Goal: Information Seeking & Learning: Compare options

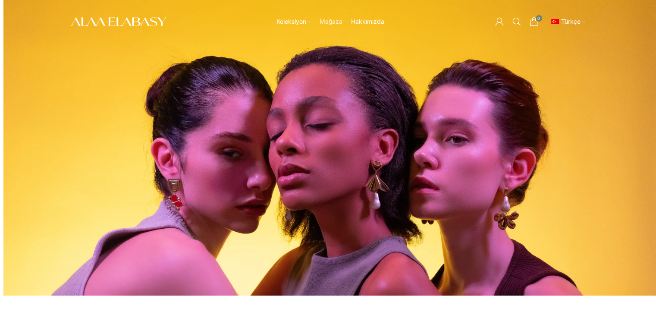
click at [328, 18] on span "Mağaza" at bounding box center [330, 22] width 23 height 8
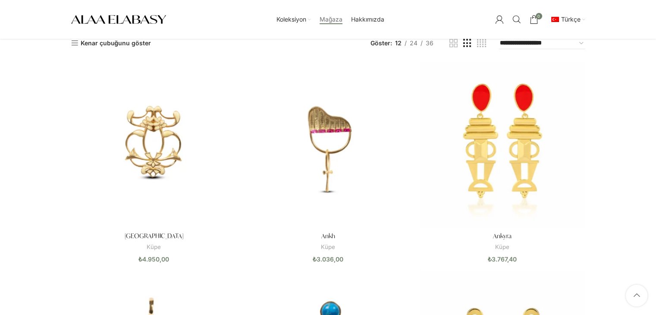
scroll to position [47, 0]
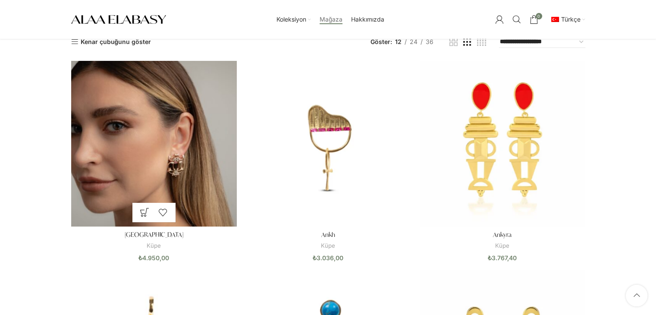
click at [143, 186] on img "Alexandria" at bounding box center [154, 144] width 166 height 166
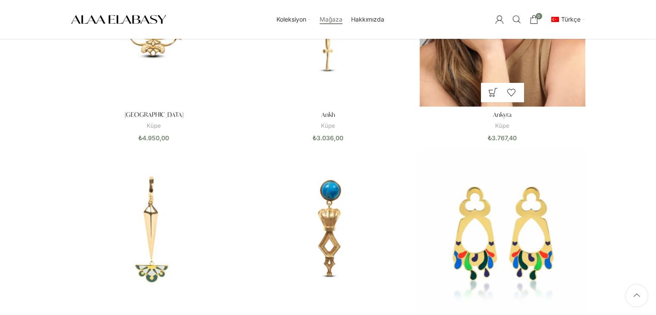
scroll to position [167, 0]
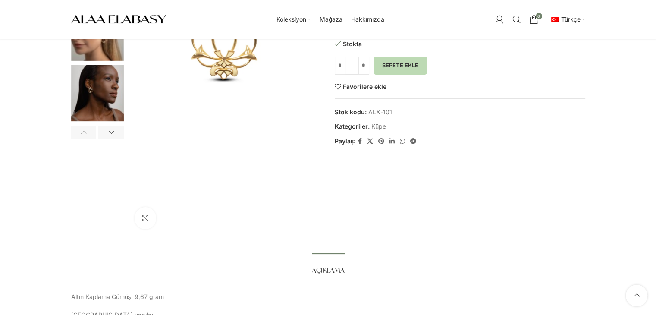
scroll to position [16, 0]
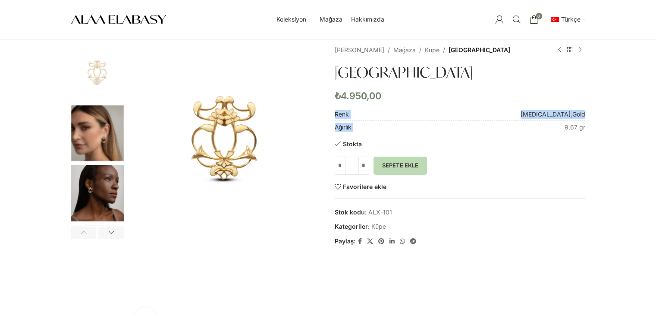
drag, startPoint x: 590, startPoint y: 126, endPoint x: 562, endPoint y: 128, distance: 27.7
click at [562, 128] on div "Büyütmek için tıklayın [PERSON_NAME] [GEOGRAPHIC_DATA] [GEOGRAPHIC_DATA] [GEOGR…" at bounding box center [328, 190] width 527 height 291
copy table "Renk [MEDICAL_DATA] , Gold Ağırlık"
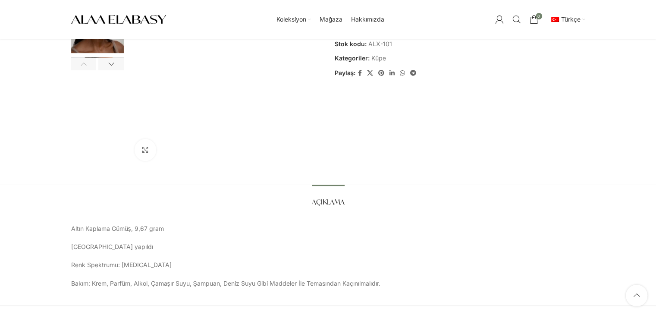
scroll to position [240, 0]
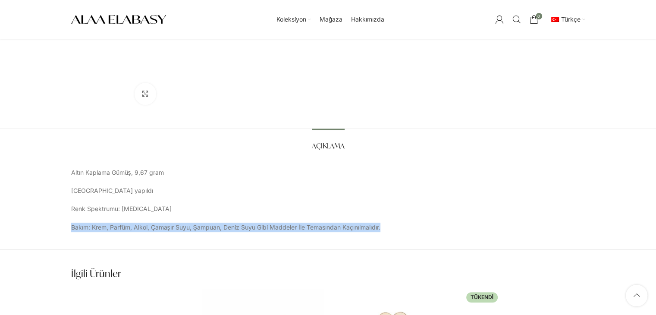
drag, startPoint x: 71, startPoint y: 226, endPoint x: 404, endPoint y: 223, distance: 332.9
click at [404, 223] on p "Bakım: Krem, Parfüm, Alkol, Çamaşır Suyu, Şampuan, Deniz Suyu Gibi Maddeler İle…" at bounding box center [328, 226] width 514 height 9
copy p "Bakım: Krem, Parfüm, Alkol, Çamaşır Suyu, Şampuan, Deniz Suyu Gibi Maddeler İle…"
click at [524, 55] on span "English" at bounding box center [519, 51] width 32 height 8
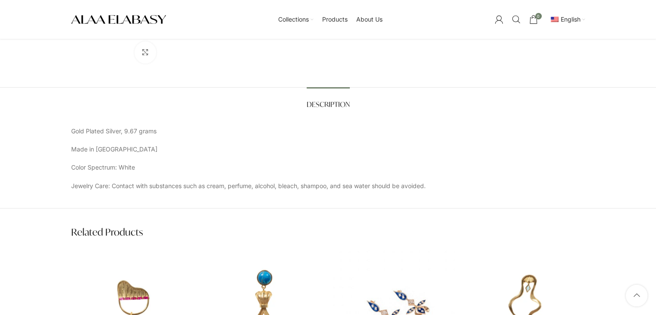
scroll to position [286, 0]
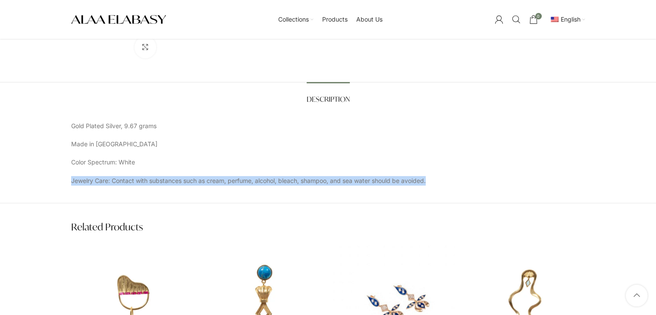
drag, startPoint x: 71, startPoint y: 182, endPoint x: 443, endPoint y: 188, distance: 372.1
click at [443, 188] on div "Description Description Gold Plated Silver, 9.67 grams Made in İstanbul Color S…" at bounding box center [328, 143] width 656 height 122
copy p "Jewelry Care: Contact with substances such as cream, perfume, alcohol, bleach, …"
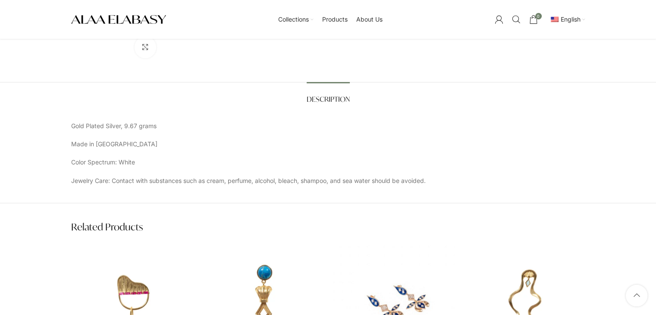
click at [441, 134] on div "Gold Plated Silver, 9.67 grams Made in İstanbul Color Spectrum: White Jewelry C…" at bounding box center [328, 153] width 514 height 65
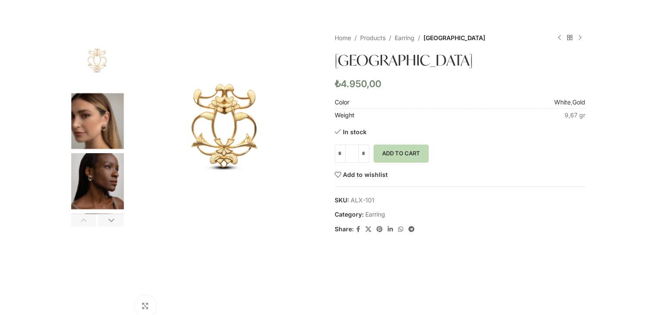
scroll to position [0, 0]
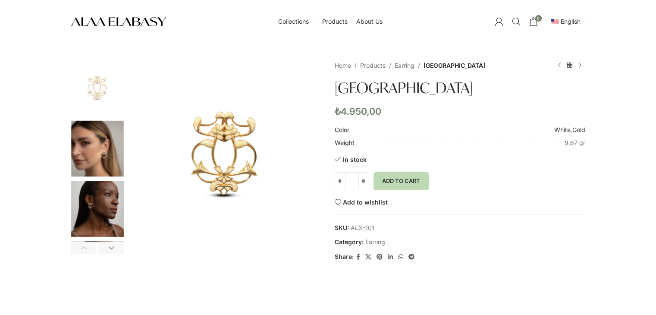
drag, startPoint x: 377, startPoint y: 225, endPoint x: 351, endPoint y: 226, distance: 25.9
click at [351, 226] on span "SKU: ALX-101" at bounding box center [460, 227] width 250 height 9
copy span "ALX-101"
click at [114, 149] on img "2 / 4" at bounding box center [97, 149] width 53 height 56
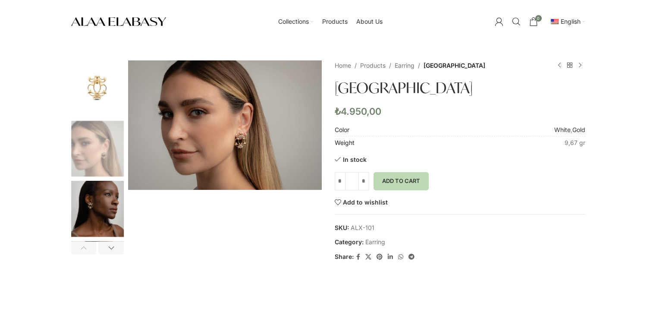
click at [119, 195] on img "3 / 4" at bounding box center [97, 209] width 53 height 56
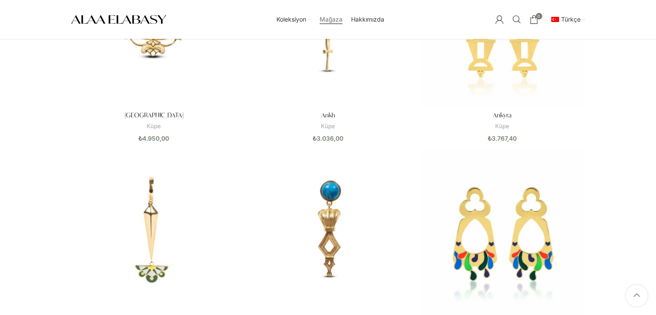
scroll to position [85, 0]
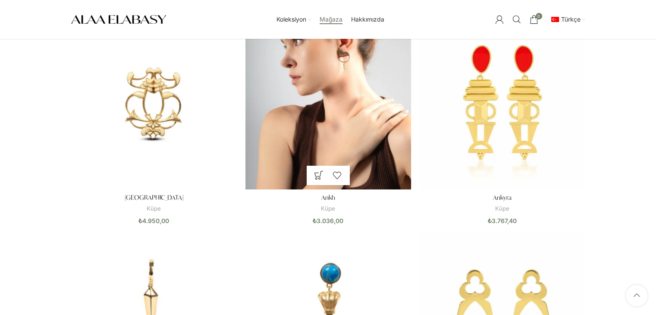
click at [303, 75] on img "Ankh" at bounding box center [328, 107] width 166 height 166
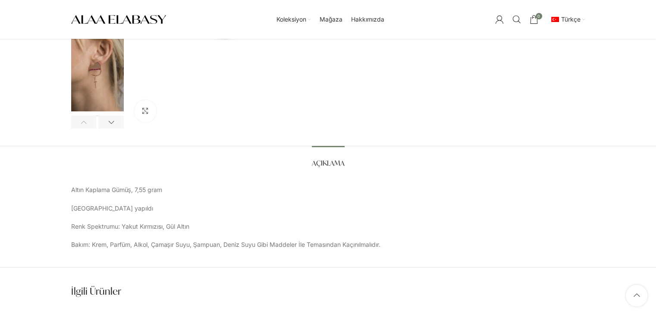
scroll to position [225, 0]
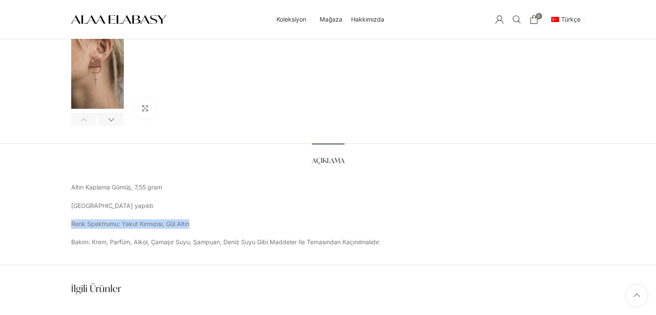
drag, startPoint x: 70, startPoint y: 222, endPoint x: 205, endPoint y: 220, distance: 134.5
click at [205, 220] on div "Açıklama Açıklama Altın Kaplama Gümüş, 7,55 gram [GEOGRAPHIC_DATA] yapıldı Renk…" at bounding box center [328, 195] width 527 height 104
copy p "Renk Spektrumu: Yakut Kırmızısı, Gül Altın"
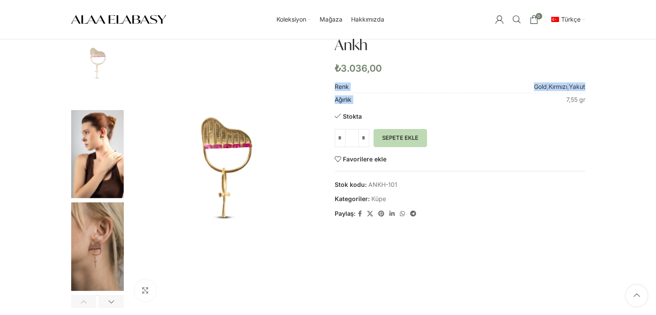
drag, startPoint x: 588, startPoint y: 100, endPoint x: 562, endPoint y: 100, distance: 25.9
click at [562, 100] on div "Büyütmek için tıklayın Ana Sayfa Mağaza Küpe Ankh Alexandria ₺ 4.950,00 Ürünler…" at bounding box center [328, 162] width 527 height 291
copy table "Renk Gold , Kırmızı , Yakut Ağırlık"
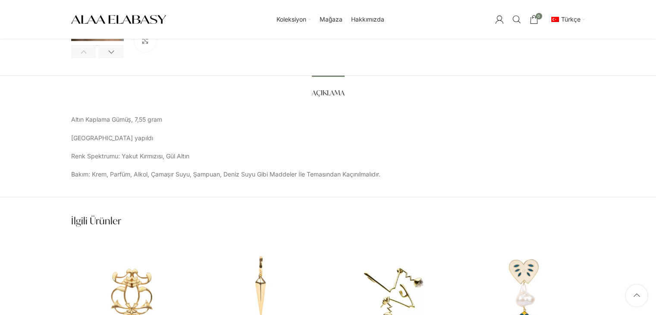
scroll to position [293, 0]
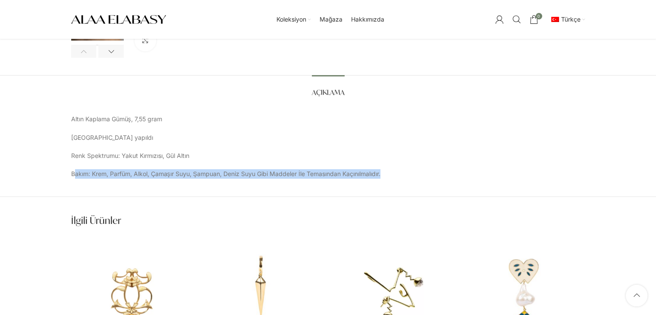
drag, startPoint x: 73, startPoint y: 174, endPoint x: 421, endPoint y: 171, distance: 348.4
click at [421, 171] on p "Bakım: Krem, Parfüm, Alkol, Çamaşır Suyu, Şampuan, Deniz Suyu Gibi Maddeler İle…" at bounding box center [328, 173] width 514 height 9
click at [396, 175] on p "Bakım: Krem, Parfüm, Alkol, Çamaşır Suyu, Şampuan, Deniz Suyu Gibi Maddeler İle…" at bounding box center [328, 173] width 514 height 9
drag, startPoint x: 389, startPoint y: 175, endPoint x: 62, endPoint y: 167, distance: 326.9
click at [62, 167] on div "Açıklama Açıklama Altın Kaplama Gümüş, 7,55 gram İstanbul’da yapıldı Renk Spekt…" at bounding box center [328, 136] width 656 height 122
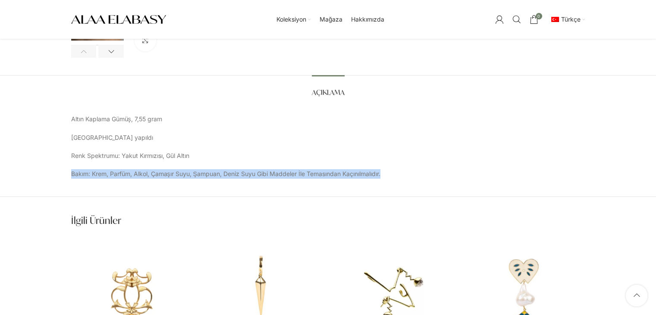
copy p "Bakım: Krem, Parfüm, Alkol, Çamaşır Suyu, Şampuan, Deniz Suyu Gibi Maddeler İle…"
click at [584, 22] on link "Türkçe" at bounding box center [567, 19] width 36 height 17
click at [558, 56] on link "English" at bounding box center [542, 51] width 78 height 15
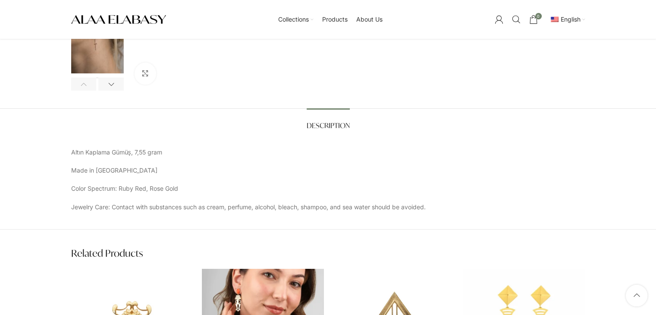
scroll to position [263, 0]
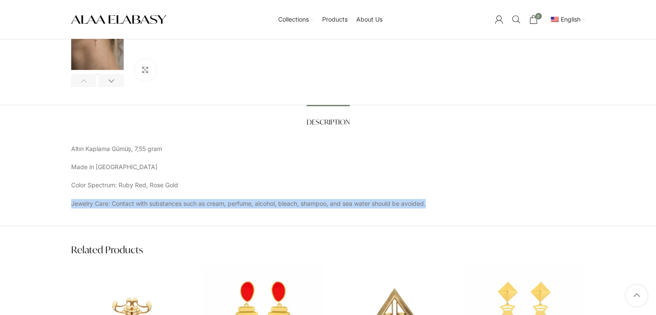
drag, startPoint x: 66, startPoint y: 202, endPoint x: 441, endPoint y: 205, distance: 375.1
click at [441, 205] on div "Description Description Altın Kaplama Gümüş, 7,55 gram Made in [GEOGRAPHIC_DATA…" at bounding box center [328, 157] width 527 height 104
copy p "Jewelry Care: Contact with substances such as cream, perfume, alcohol, bleach, …"
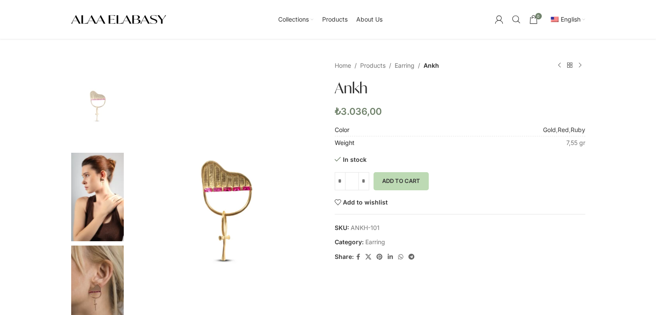
scroll to position [0, 0]
drag, startPoint x: 386, startPoint y: 227, endPoint x: 352, endPoint y: 224, distance: 34.2
click at [352, 224] on span "SKU: ANKH-101" at bounding box center [460, 227] width 250 height 9
copy span "ANKH-101"
